Goal: Communication & Community: Answer question/provide support

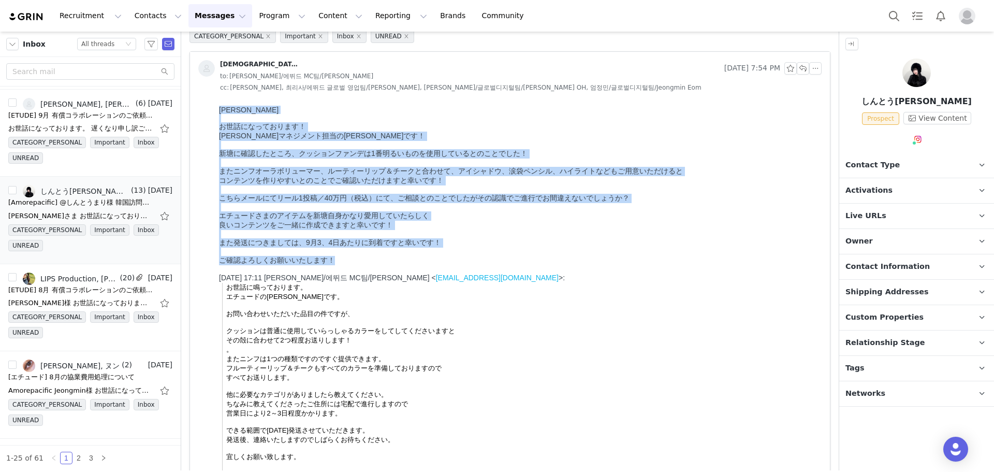
drag, startPoint x: 340, startPoint y: 280, endPoint x: 422, endPoint y: 230, distance: 96.2
copy div "[PERSON_NAME]さま お世話になっております！ [PERSON_NAME]マネジメント担当の[PERSON_NAME]です！ 新塘に確認したところ、…"
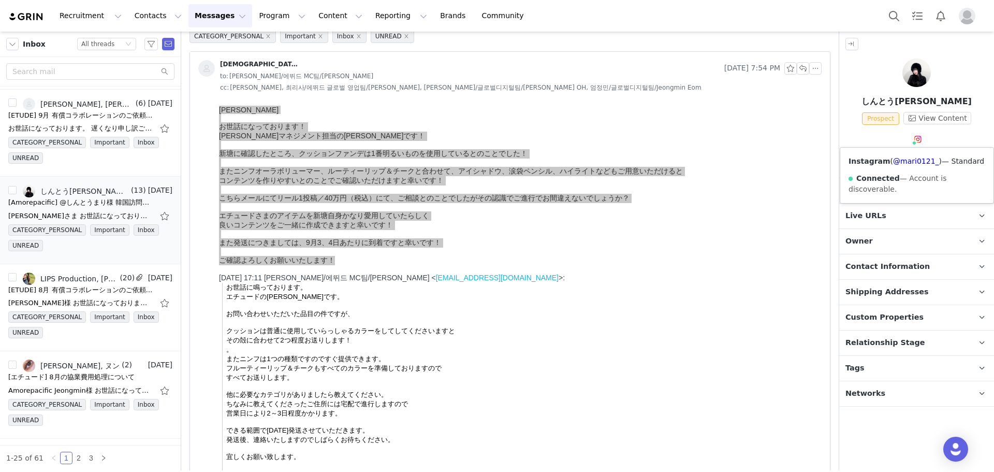
click at [917, 136] on img at bounding box center [918, 139] width 8 height 8
click at [917, 160] on link "@mari0121_" at bounding box center [916, 161] width 46 height 8
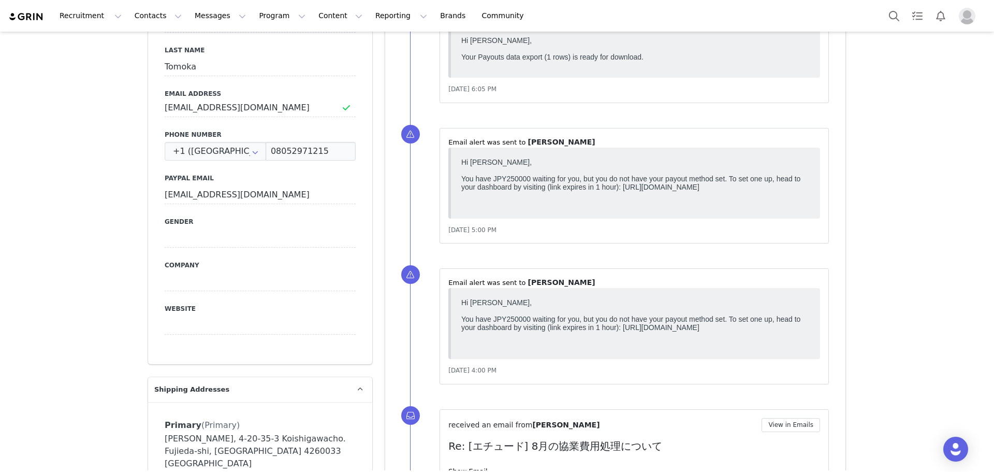
scroll to position [374, 0]
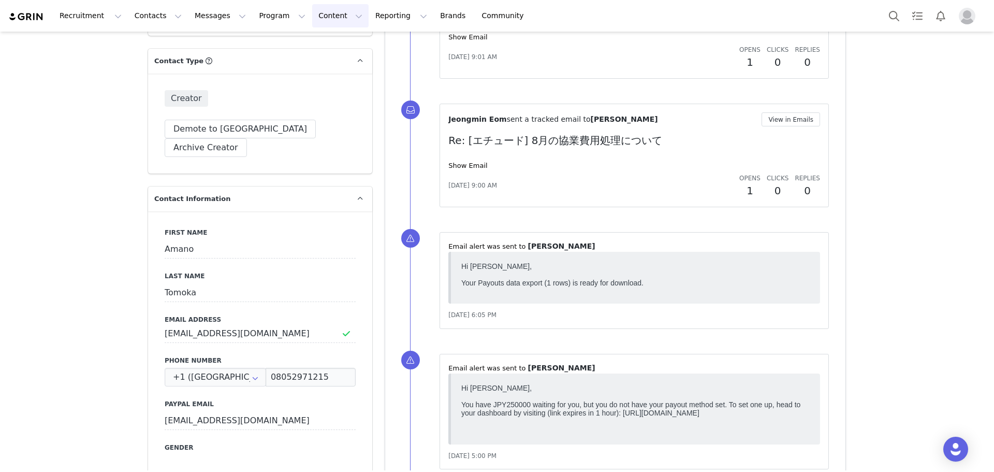
click at [312, 21] on button "Content Content" at bounding box center [340, 15] width 56 height 23
click at [369, 19] on button "Reporting Reporting" at bounding box center [401, 15] width 64 height 23
click at [260, 11] on button "Program Program" at bounding box center [282, 15] width 59 height 23
click at [285, 88] on div "Payments" at bounding box center [273, 84] width 69 height 11
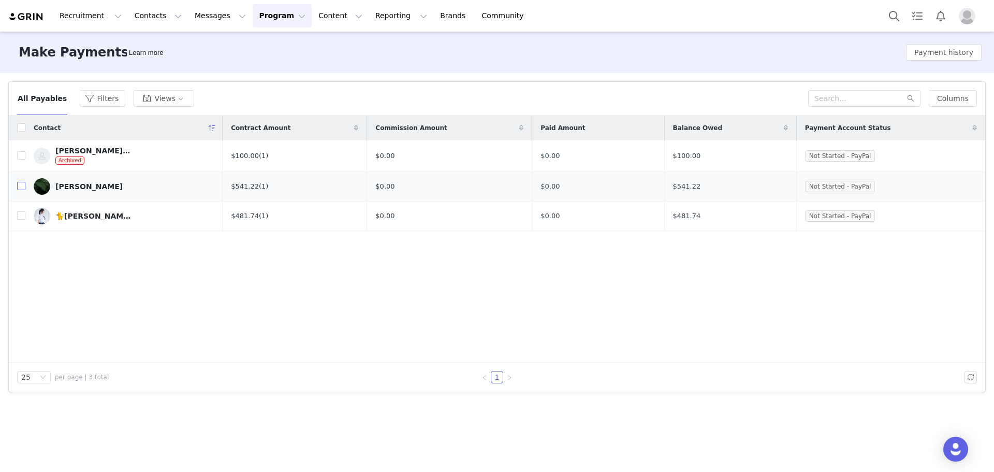
click at [24, 191] on label at bounding box center [21, 186] width 8 height 11
click at [24, 190] on input "checkbox" at bounding box center [21, 186] width 8 height 8
checkbox input "true"
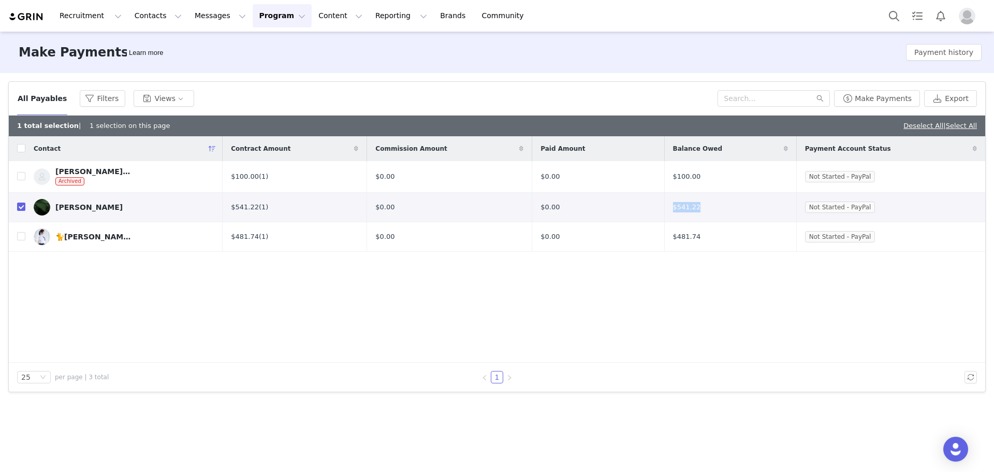
drag, startPoint x: 706, startPoint y: 201, endPoint x: 665, endPoint y: 206, distance: 40.6
click at [665, 206] on td "$541.22" at bounding box center [730, 207] width 132 height 30
click at [795, 100] on button "Make Payments" at bounding box center [877, 98] width 86 height 17
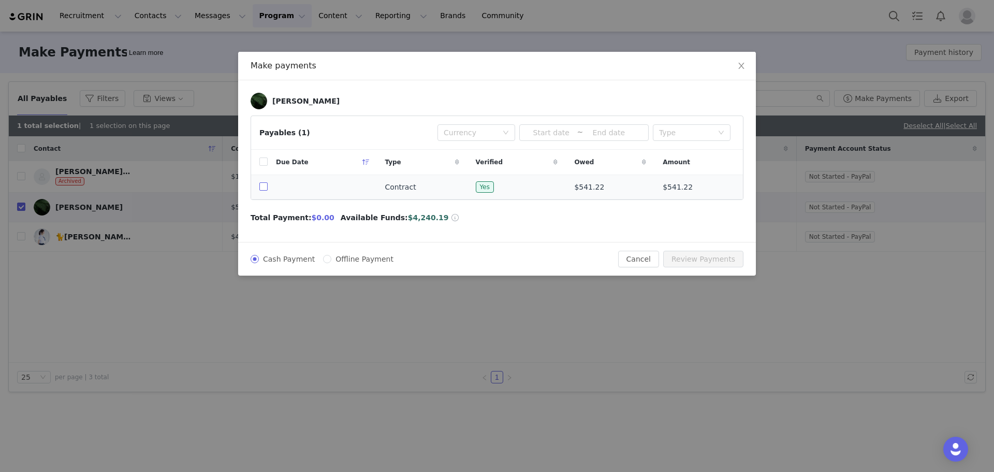
click at [262, 185] on input "checkbox" at bounding box center [263, 186] width 8 height 8
checkbox input "true"
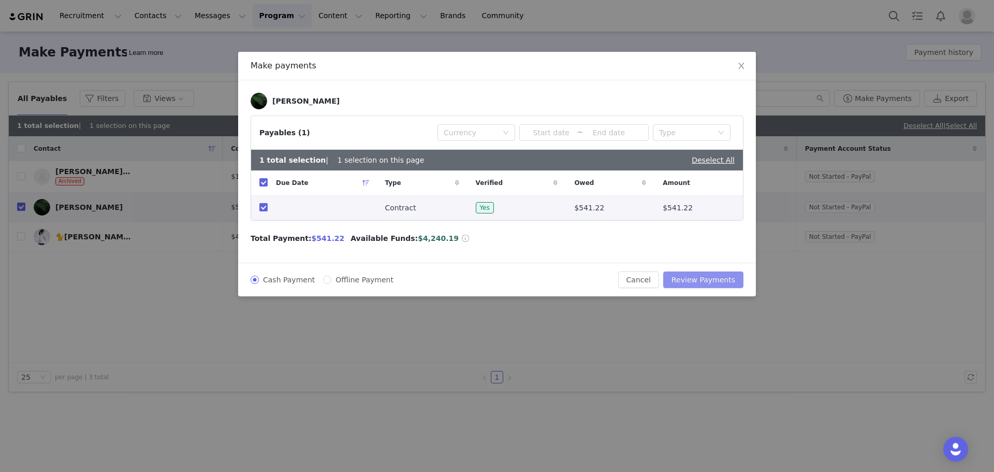
click at [736, 286] on button "Review Payments" at bounding box center [703, 279] width 80 height 17
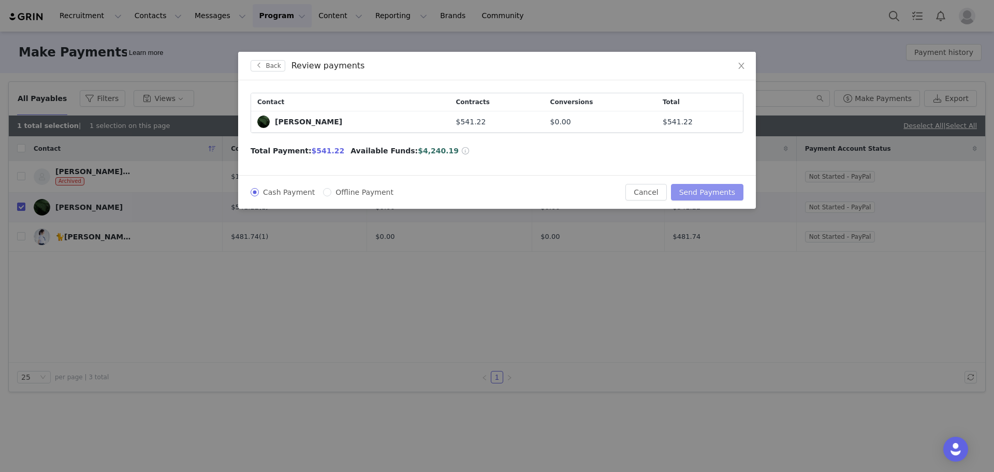
click at [724, 194] on button "Send Payments" at bounding box center [707, 192] width 73 height 17
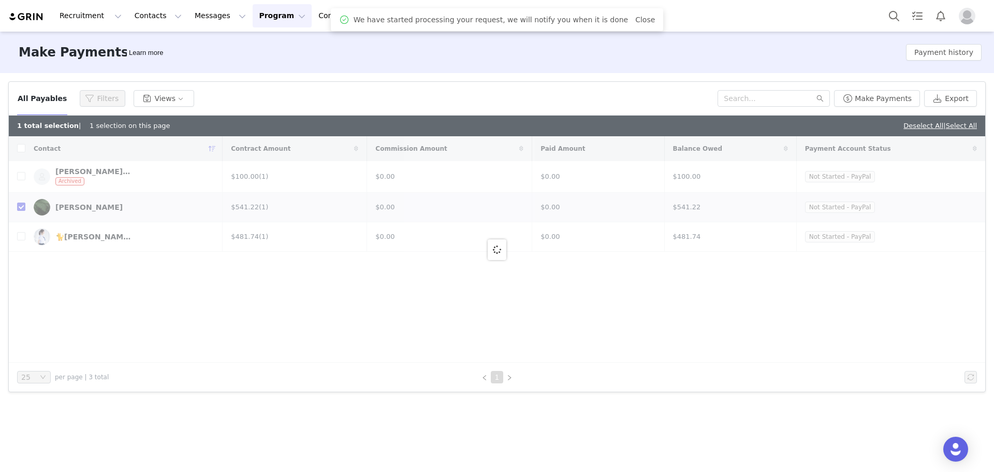
checkbox input "false"
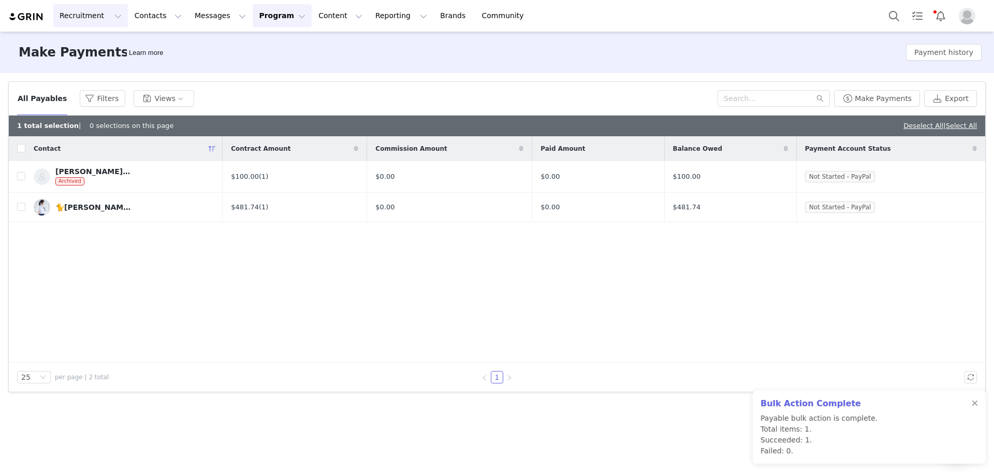
click at [108, 15] on button "Recruitment Recruitment" at bounding box center [90, 15] width 75 height 23
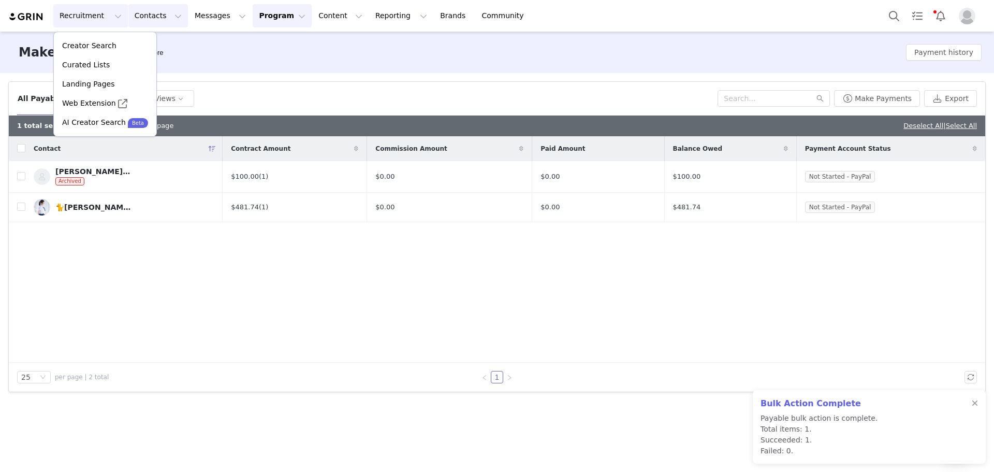
click at [150, 17] on button "Contacts Contacts" at bounding box center [158, 15] width 60 height 23
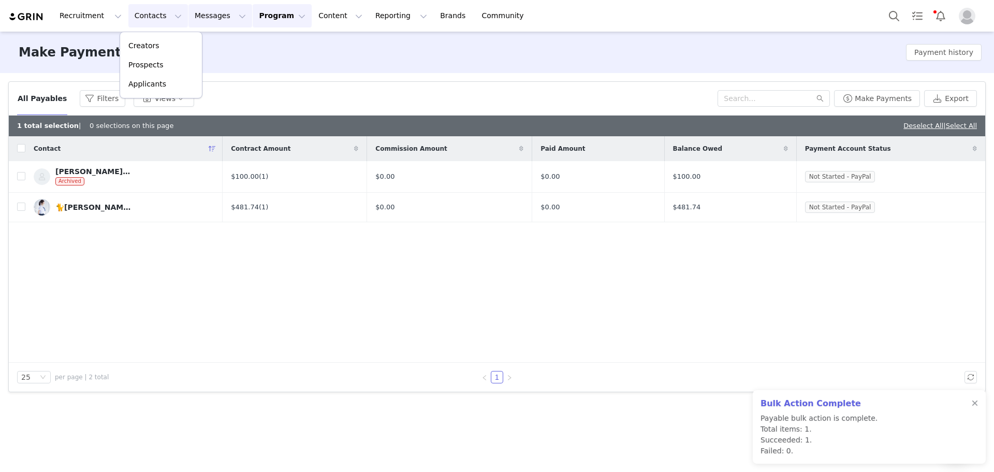
click at [196, 20] on button "Messages Messages" at bounding box center [221, 15] width 64 height 23
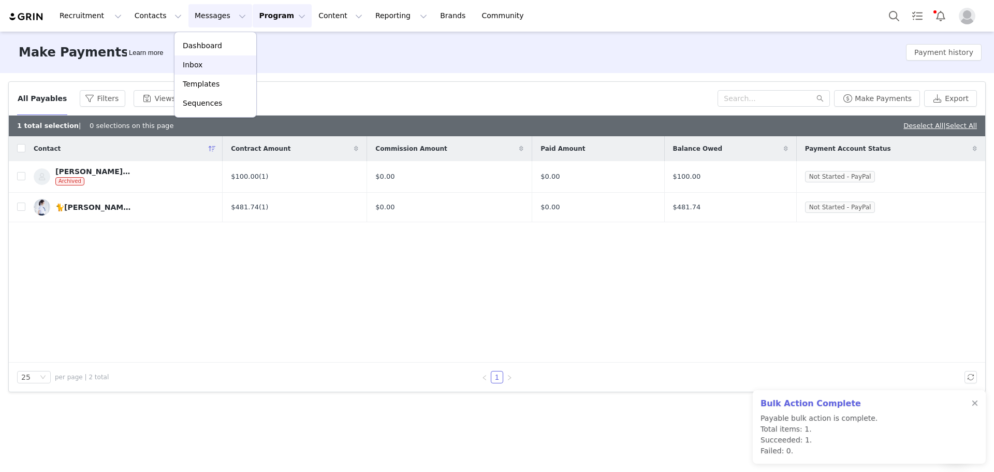
click at [231, 64] on div "Inbox" at bounding box center [215, 65] width 69 height 11
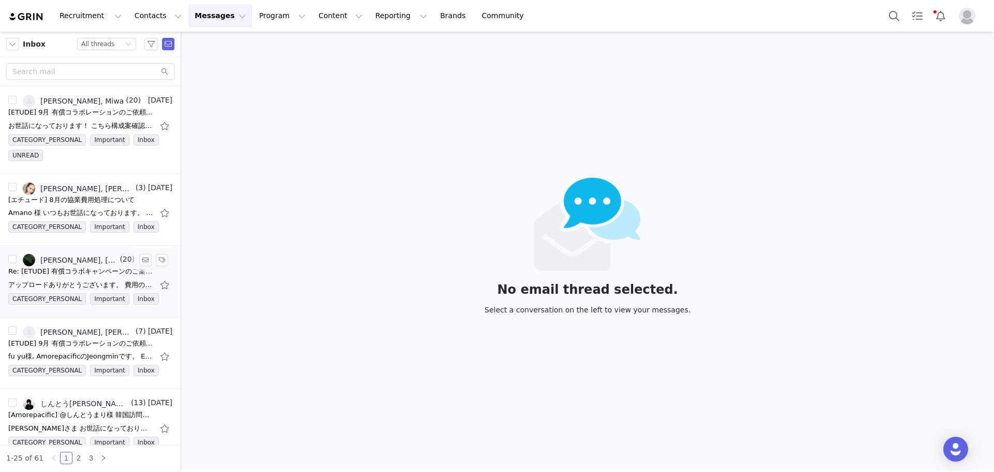
click at [97, 273] on div "Re: [ETUDE] 有償コラボキャンペーンのご案内｜ご確認のお願い" at bounding box center [80, 271] width 145 height 10
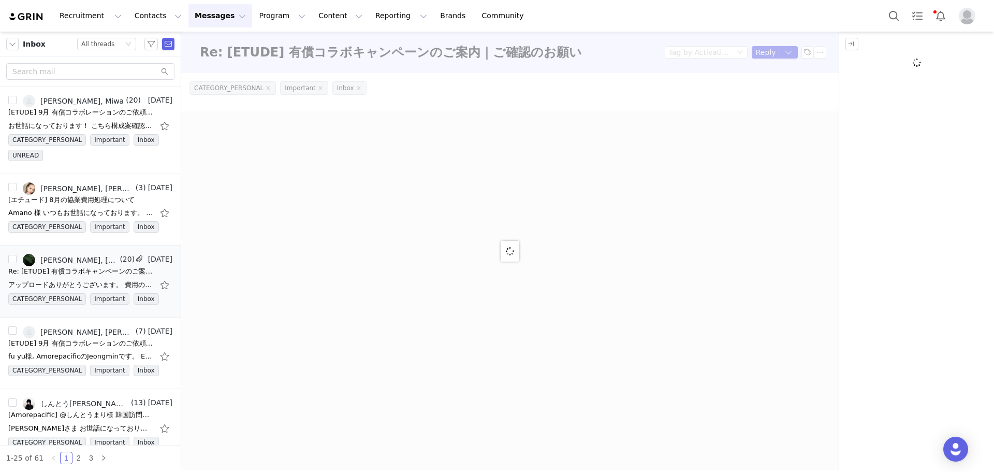
click at [793, 56] on div at bounding box center [510, 251] width 658 height 439
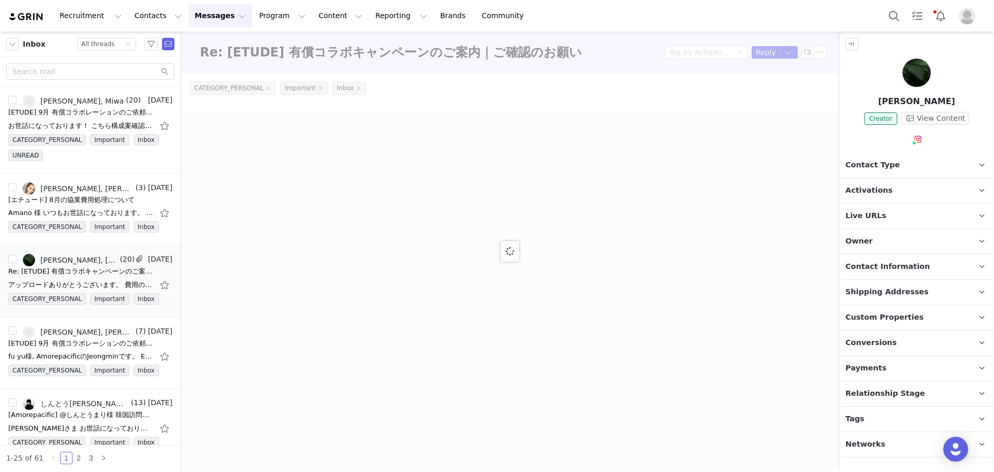
click at [791, 56] on div at bounding box center [510, 251] width 658 height 439
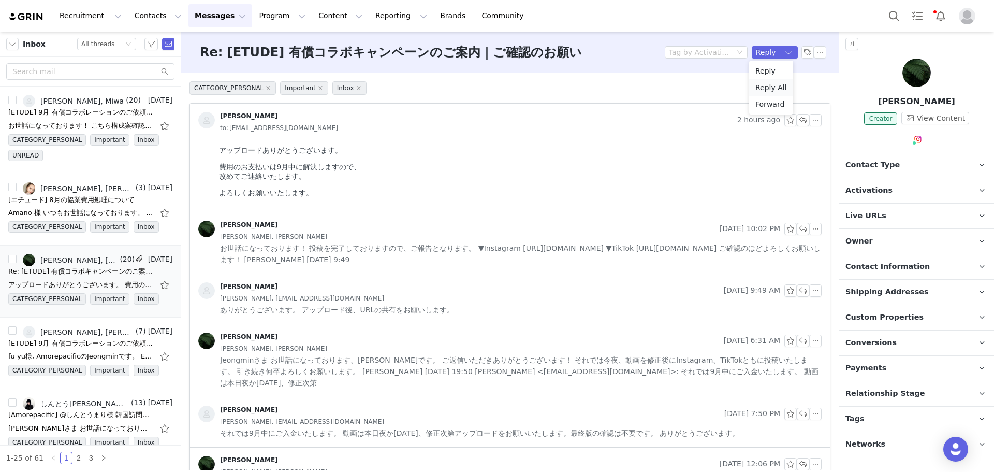
drag, startPoint x: 767, startPoint y: 85, endPoint x: 380, endPoint y: 5, distance: 395.1
click at [767, 85] on li "Reply All" at bounding box center [771, 87] width 44 height 17
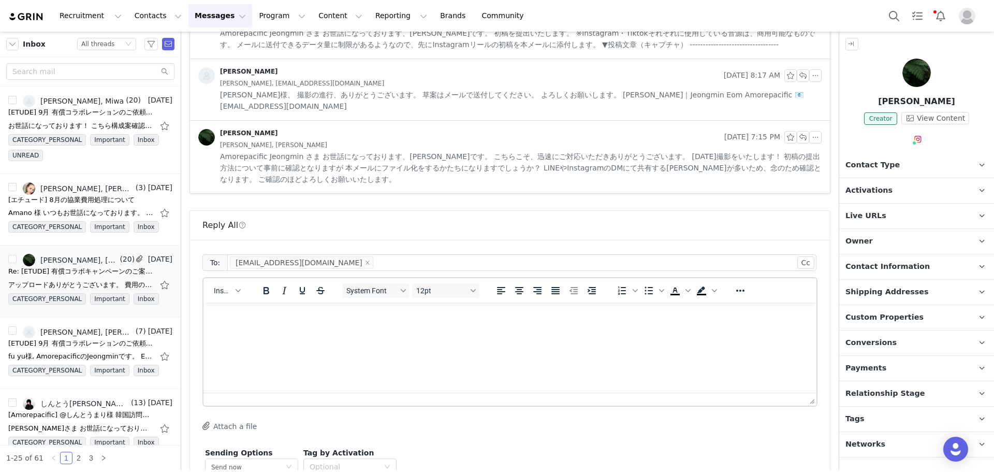
scroll to position [1313, 0]
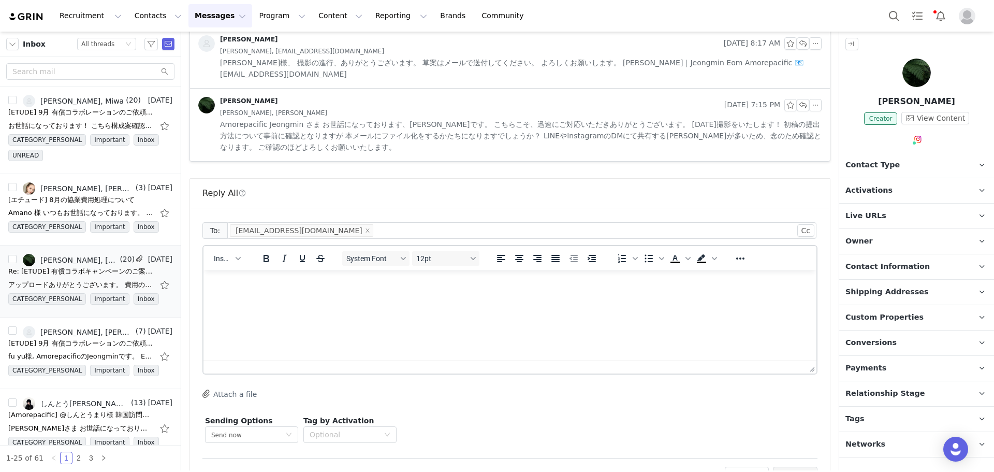
click at [220, 248] on div "Insert" at bounding box center [228, 258] width 48 height 20
click at [223, 254] on span "Insert" at bounding box center [223, 258] width 18 height 8
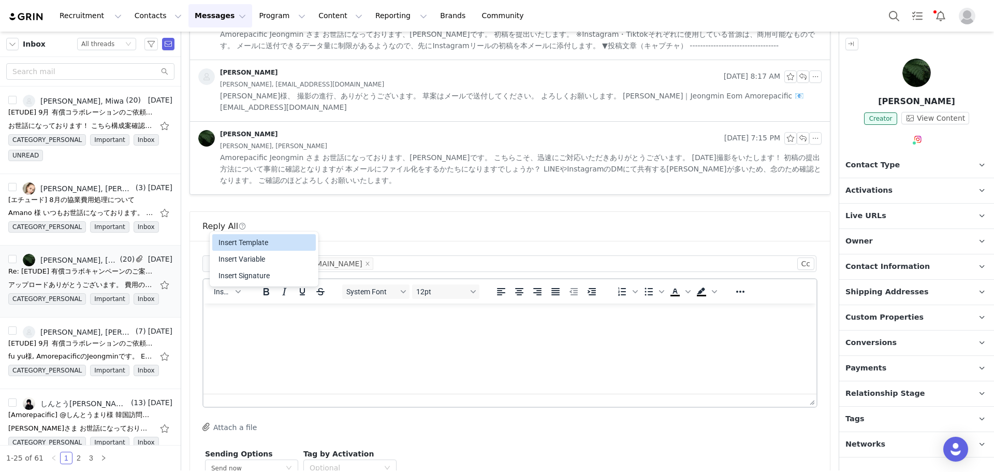
scroll to position [1261, 0]
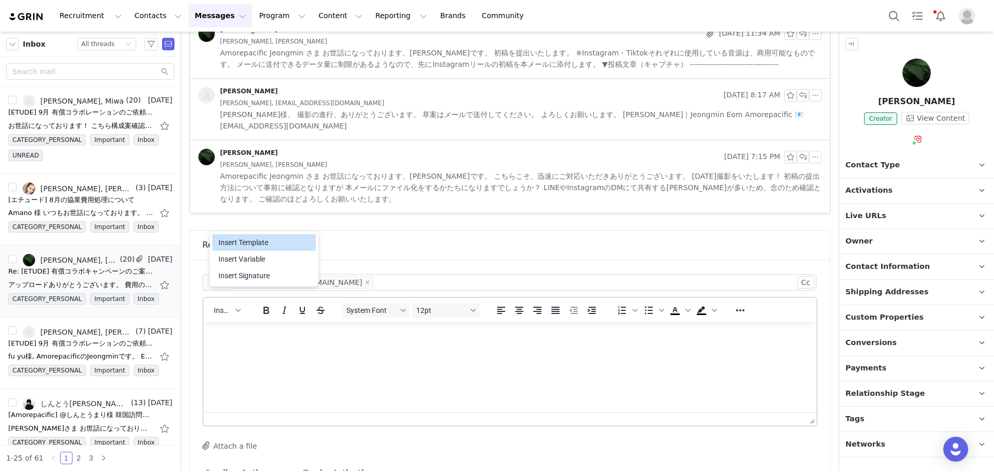
click at [271, 250] on div "Insert Template" at bounding box center [264, 242] width 104 height 17
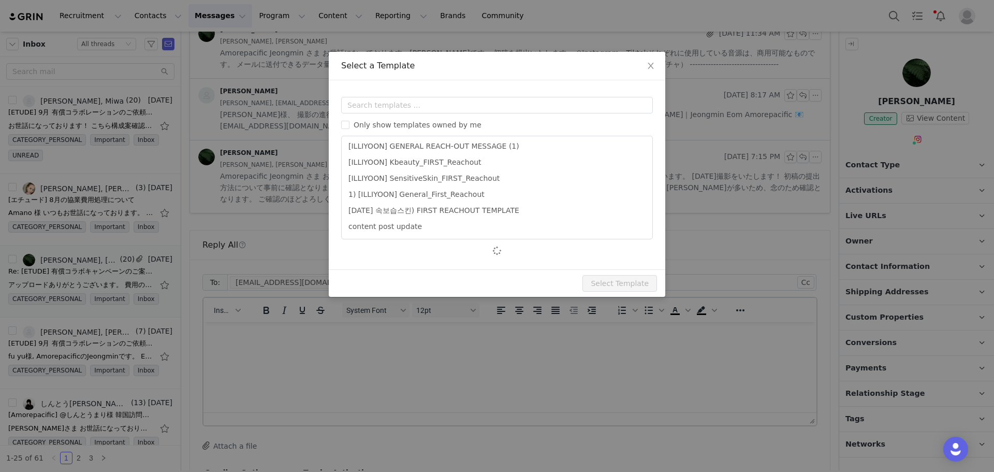
scroll to position [66, 0]
click at [437, 129] on div "Only show templates owned by me [ILLIYOON] 2nd REACH-OUT MESSAGE (non-paid -> p…" at bounding box center [497, 177] width 312 height 160
click at [436, 128] on span "Only show templates owned by me" at bounding box center [418, 125] width 136 height 8
click at [350, 128] on input "Only show templates owned by me" at bounding box center [345, 125] width 8 height 8
checkbox input "true"
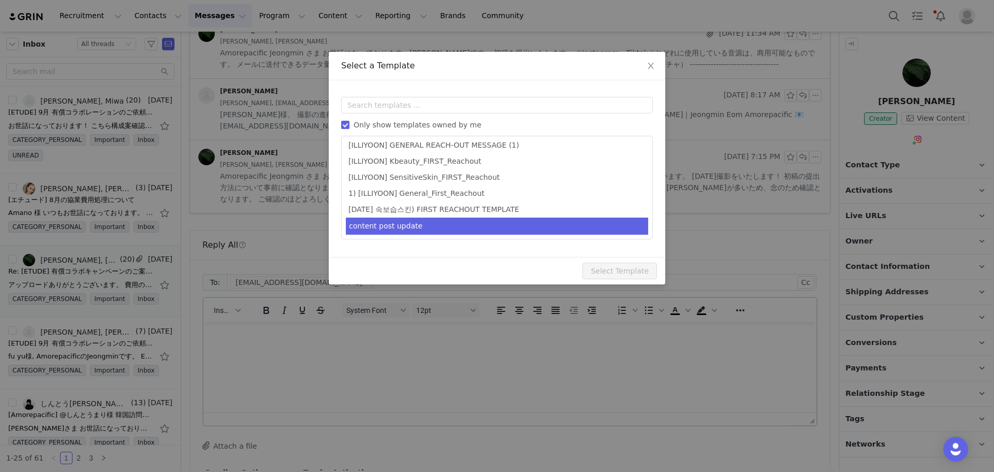
scroll to position [0, 0]
click at [442, 227] on li "JP 05 | 유가 지급 완료 안내" at bounding box center [497, 226] width 302 height 17
type input "[エチュード] 8月の協業費用処理について"
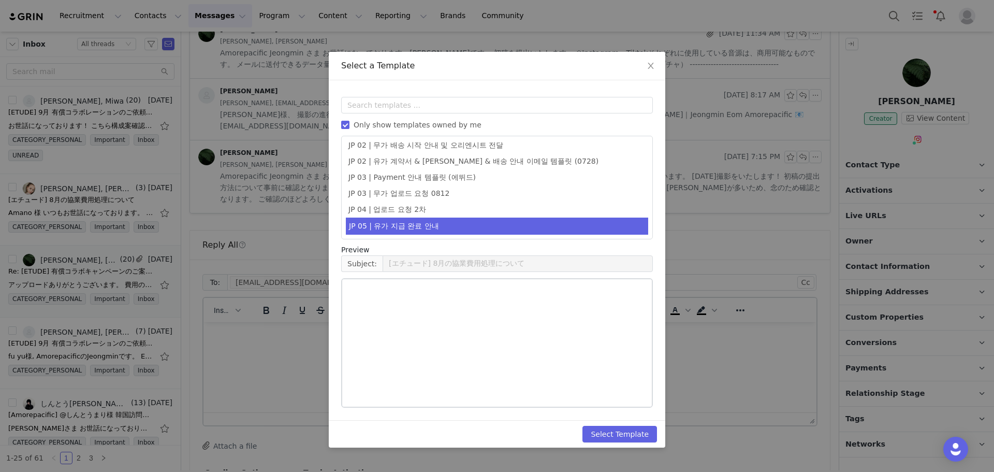
scroll to position [35, 0]
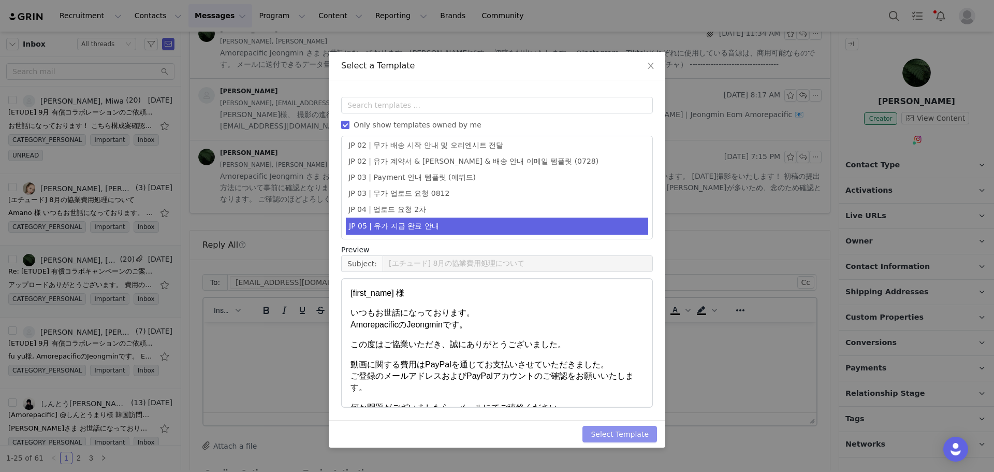
click at [644, 359] on button "Select Template" at bounding box center [620, 434] width 75 height 17
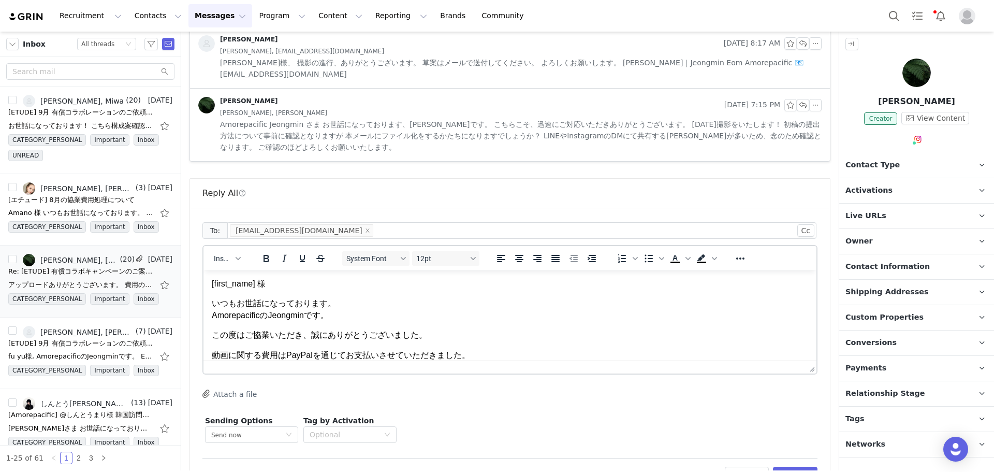
scroll to position [0, 0]
click at [240, 287] on p "[first_name] 様" at bounding box center [510, 284] width 597 height 11
click at [788, 359] on button "Preview" at bounding box center [795, 475] width 45 height 17
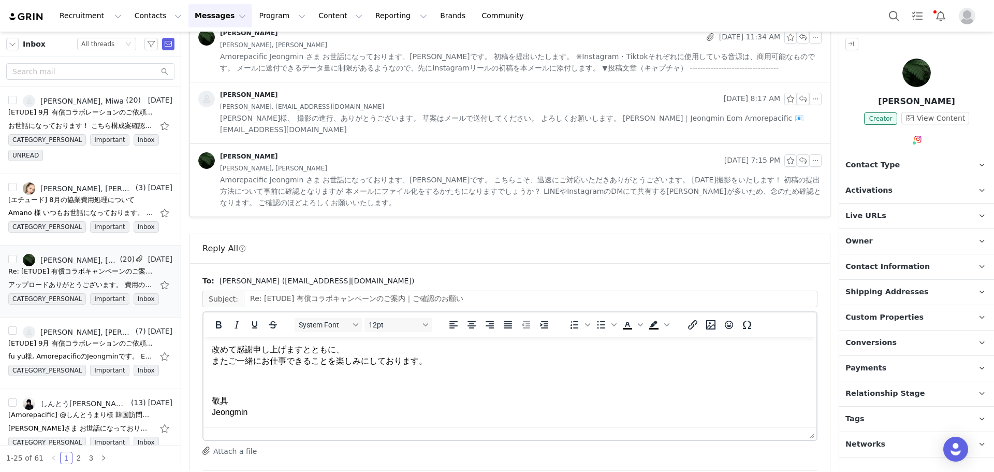
scroll to position [1269, 0]
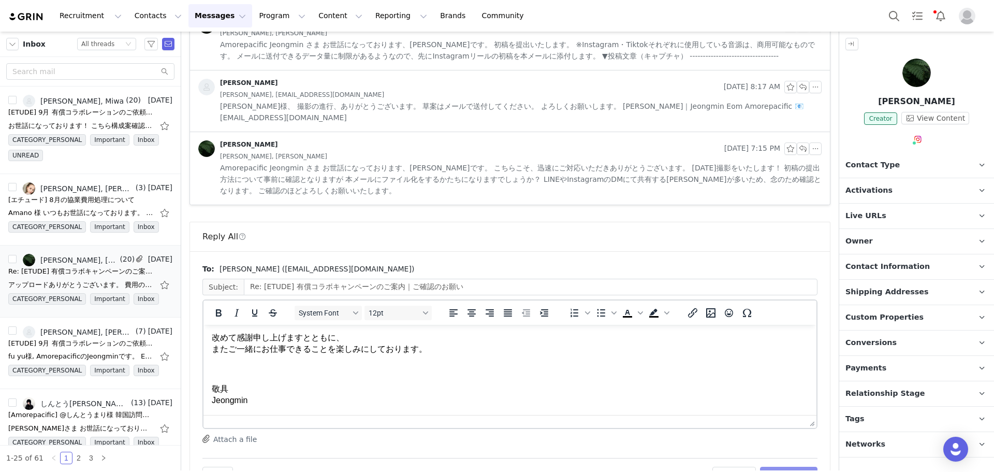
click at [781, 359] on button "Send Email" at bounding box center [788, 475] width 57 height 17
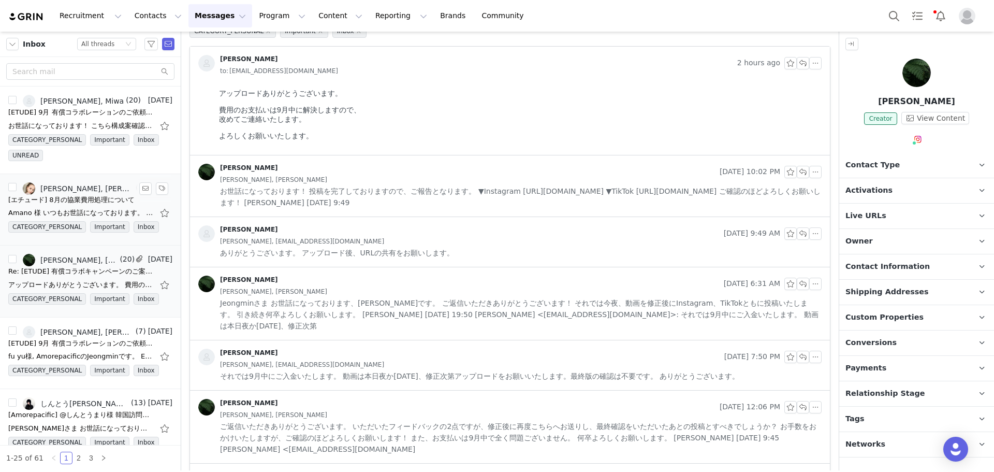
scroll to position [0, 0]
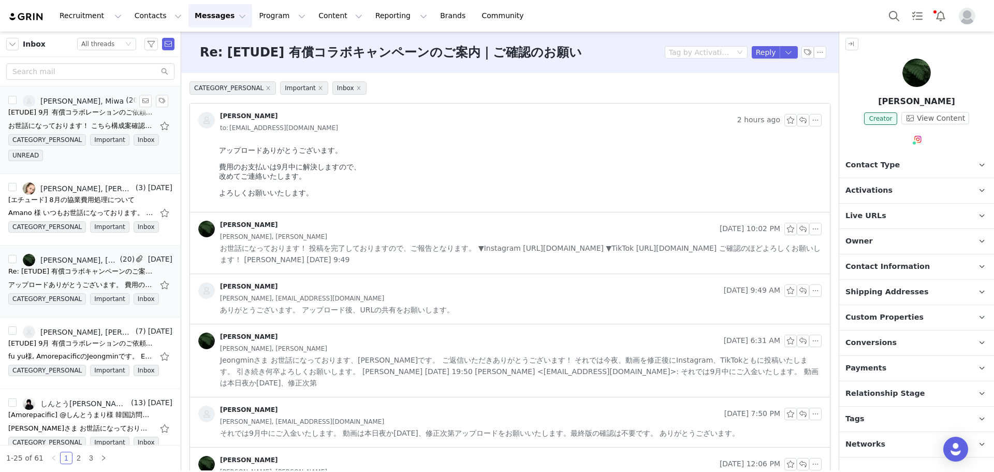
click at [75, 91] on li "엄정민, Miwa (20) Aug 31 [ETUDE] 9月 有償コラボレーションのご依頼（@miwa_asmr様） お世話になっております！ こちら構成…" at bounding box center [90, 130] width 181 height 88
click at [84, 115] on div "[ETUDE] 9月 有償コラボレーションのご依頼（@miwa_asmr様）" at bounding box center [80, 112] width 145 height 10
